Goal: Task Accomplishment & Management: Use online tool/utility

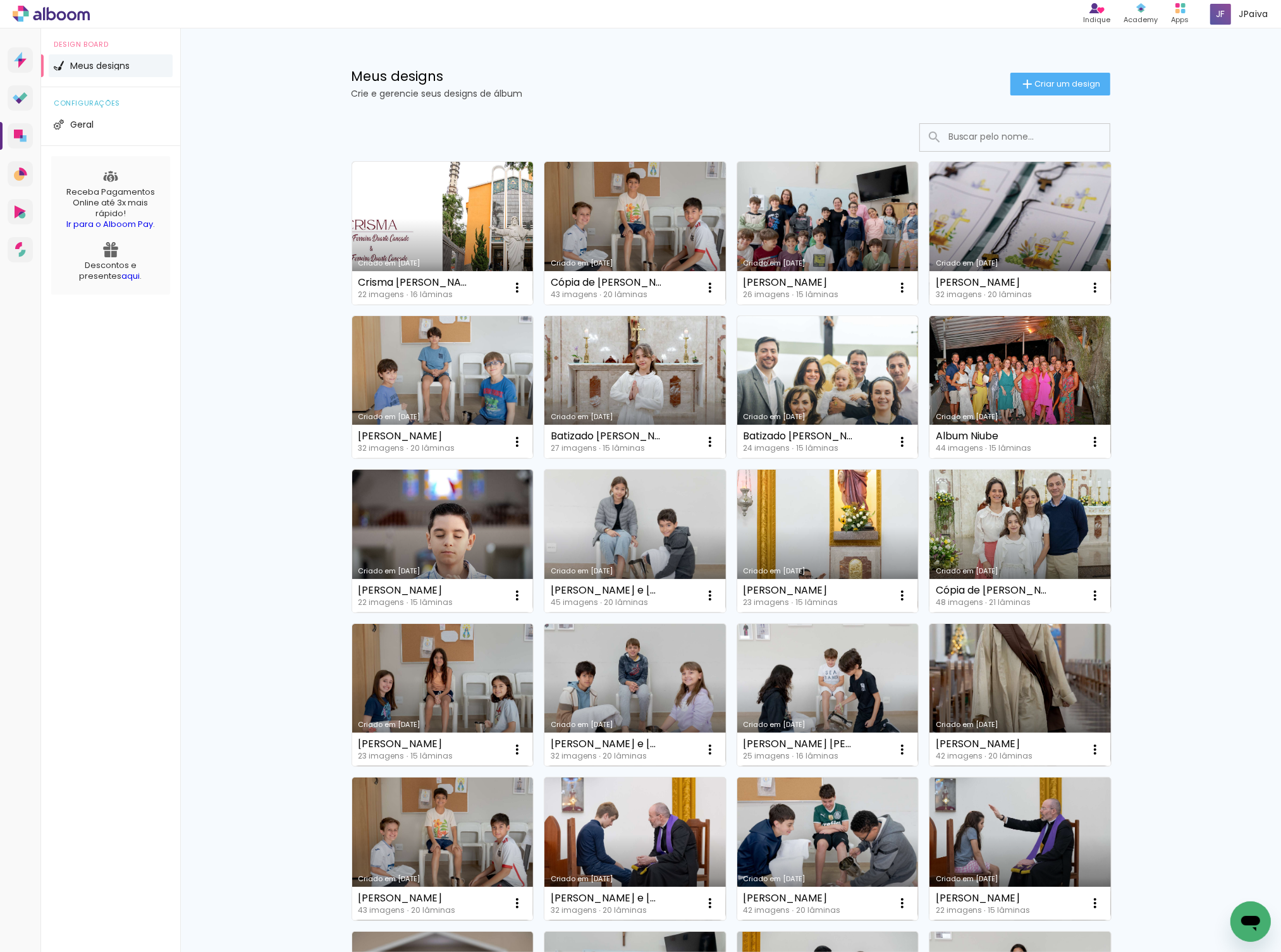
click at [1021, 237] on link "Criado em [DATE]" at bounding box center [1020, 233] width 181 height 143
